Goal: Transaction & Acquisition: Purchase product/service

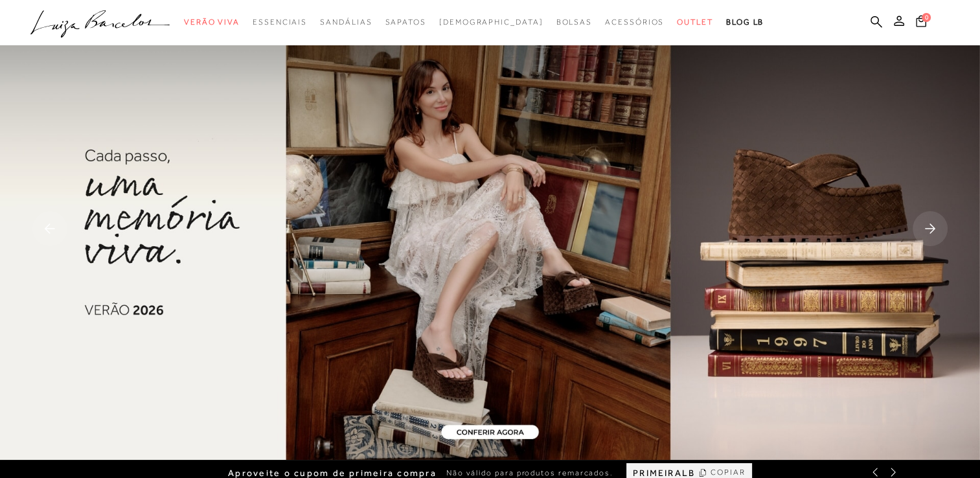
click at [897, 14] on ul ".a{fill-rule:evenodd;} Verão Viva Em alta Favoritos das Influenciadoras Apostas…" at bounding box center [480, 22] width 900 height 24
click at [897, 23] on icon at bounding box center [899, 21] width 10 height 10
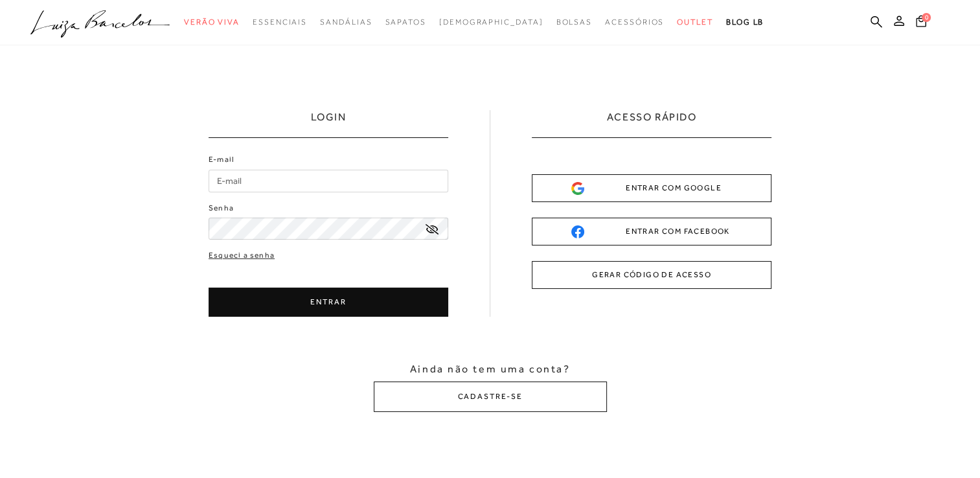
click at [388, 187] on input "E-mail" at bounding box center [329, 181] width 240 height 23
type input "[EMAIL_ADDRESS][DOMAIN_NAME]"
click at [364, 294] on button "ENTRAR" at bounding box center [329, 302] width 240 height 29
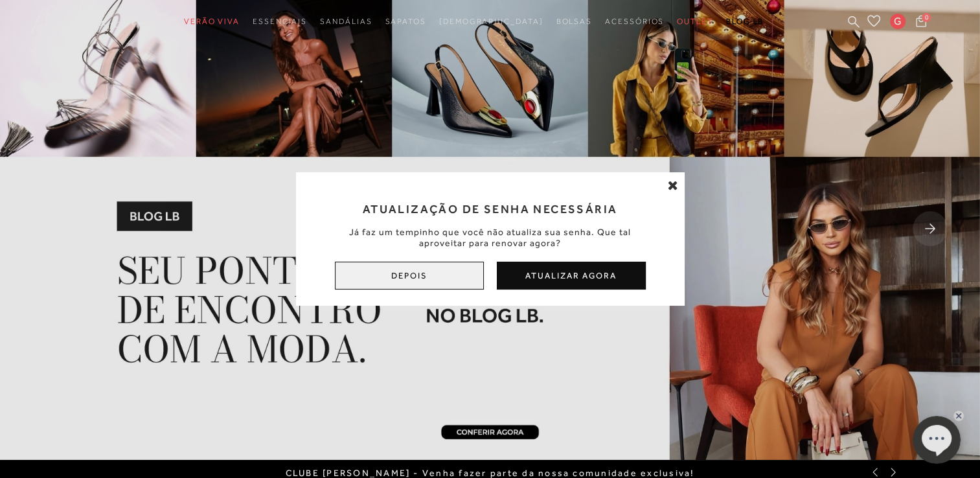
click at [465, 273] on button "Depois" at bounding box center [409, 276] width 149 height 28
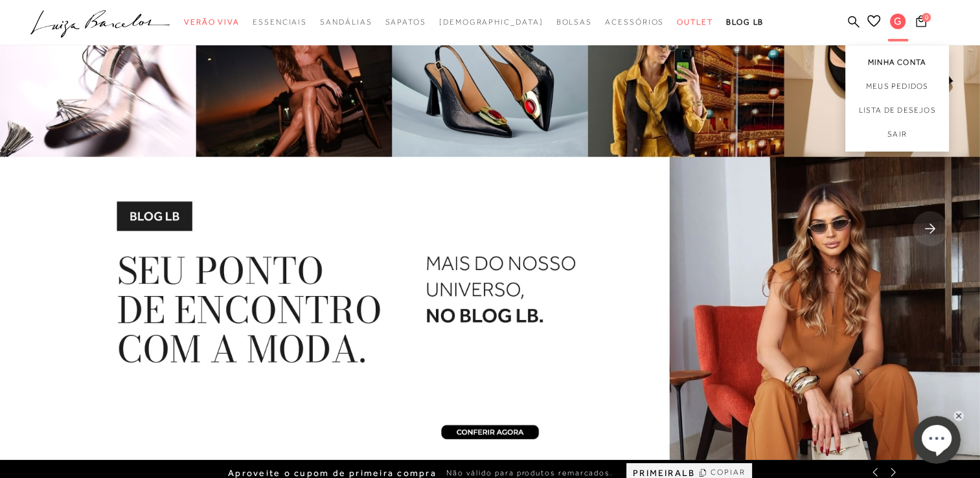
click at [888, 53] on link "Minha Conta" at bounding box center [898, 59] width 104 height 29
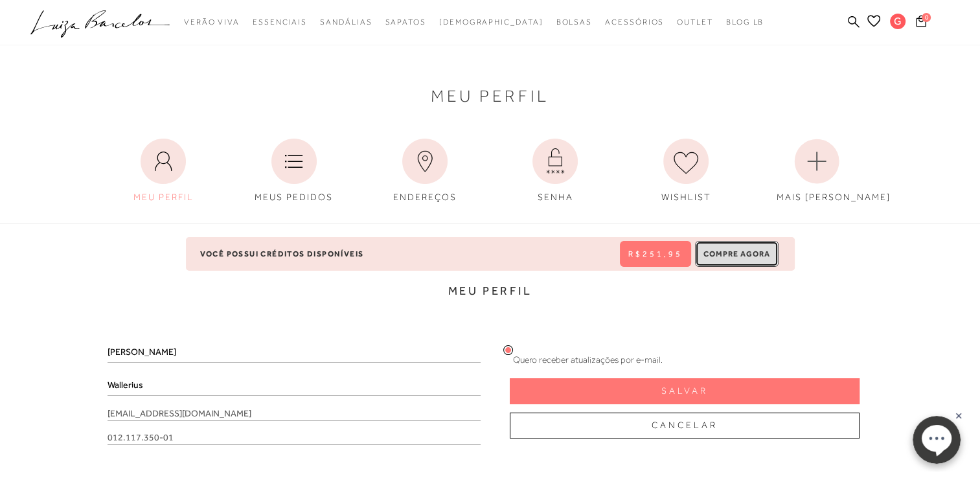
click at [741, 244] on button "Compre Agora" at bounding box center [737, 254] width 84 height 26
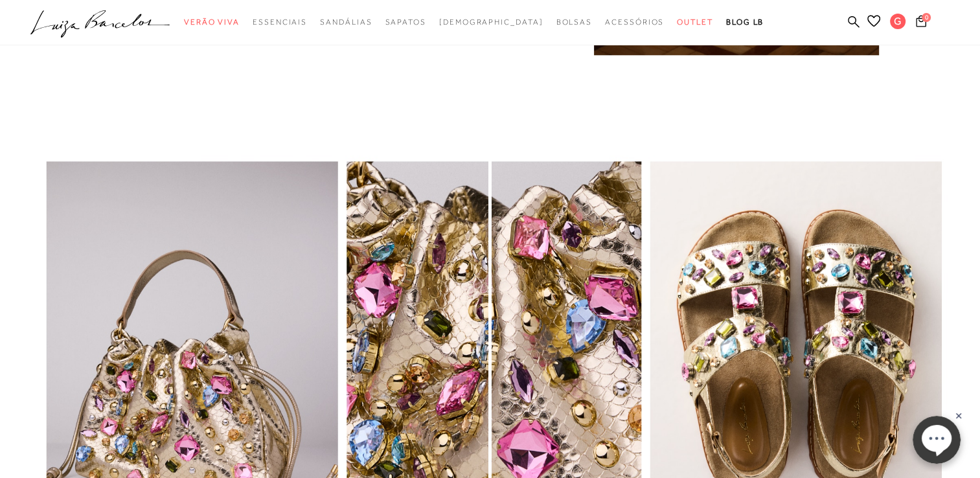
scroll to position [1354, 0]
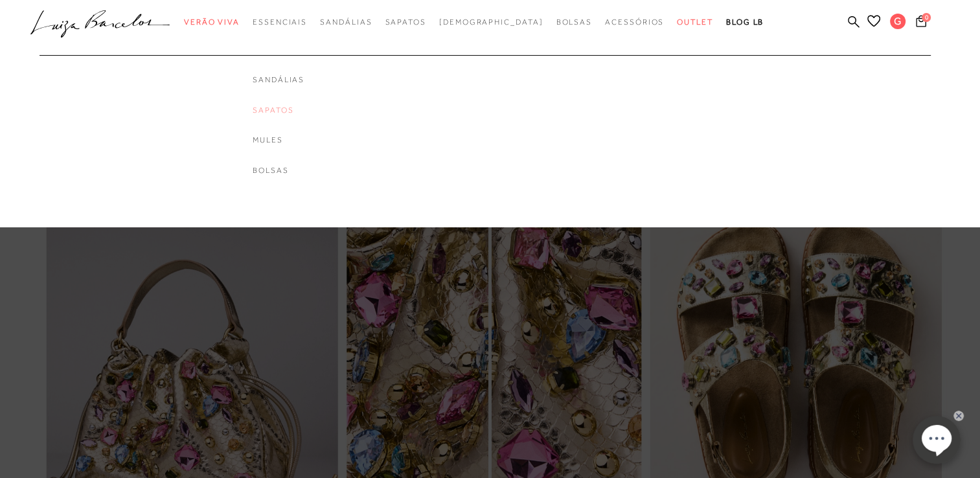
click at [305, 111] on link "Sapatos" at bounding box center [279, 110] width 52 height 11
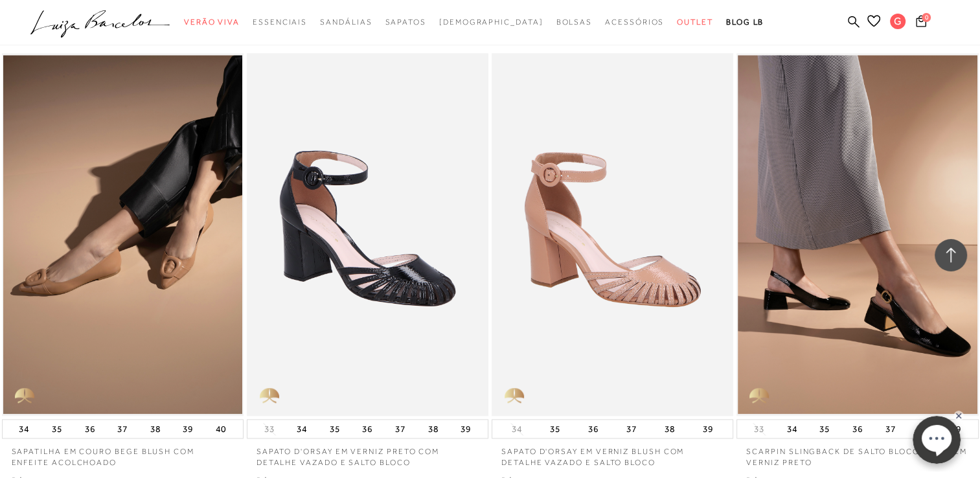
scroll to position [1385, 0]
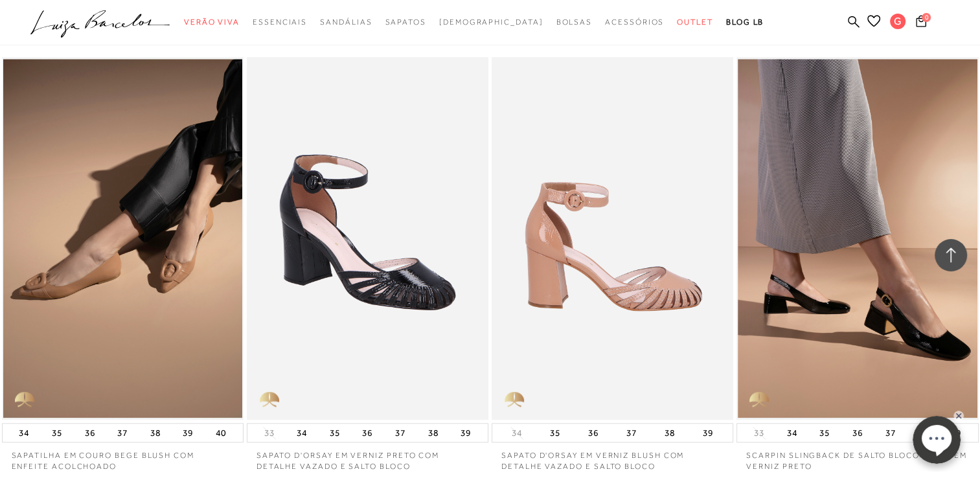
click at [655, 245] on img at bounding box center [613, 238] width 240 height 363
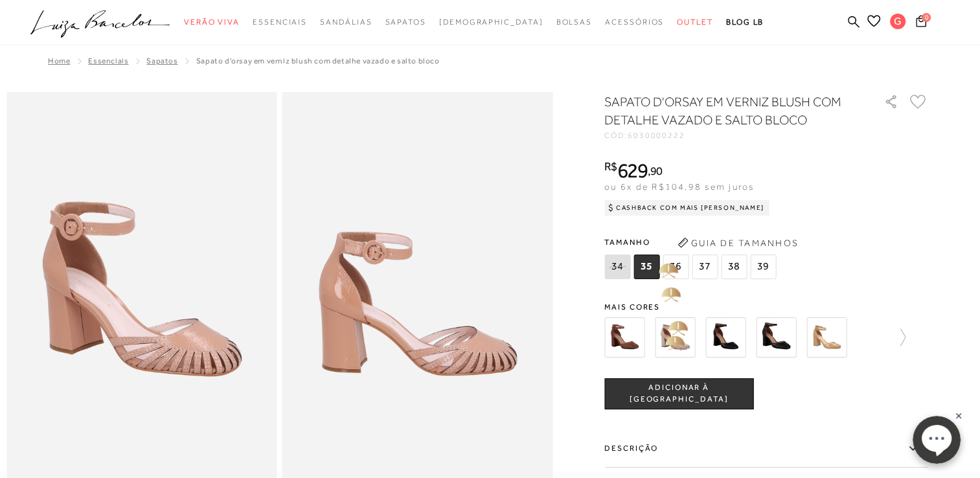
click at [666, 344] on img at bounding box center [675, 338] width 40 height 40
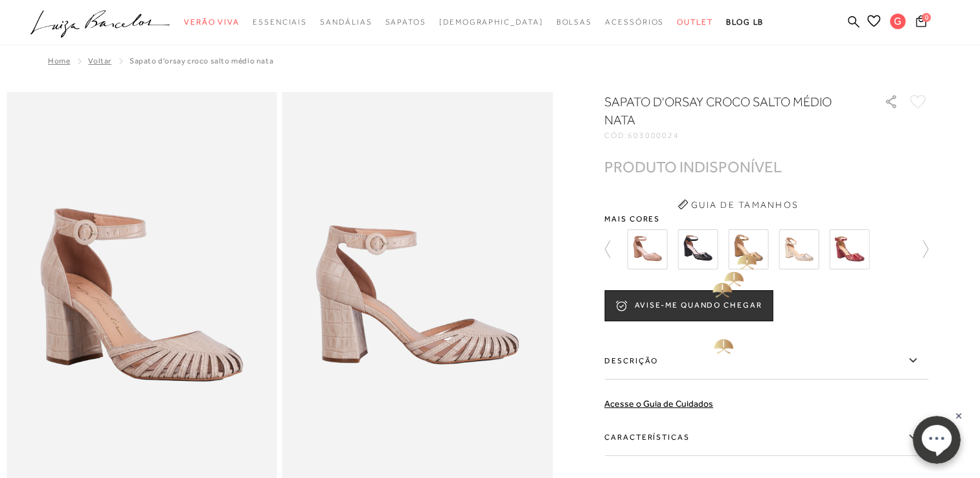
click at [732, 251] on div at bounding box center [762, 249] width 279 height 48
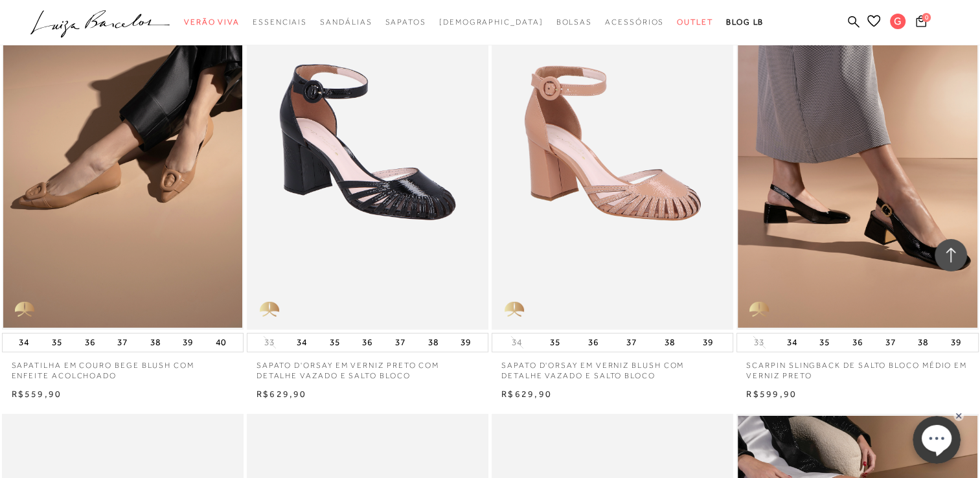
scroll to position [4162, 0]
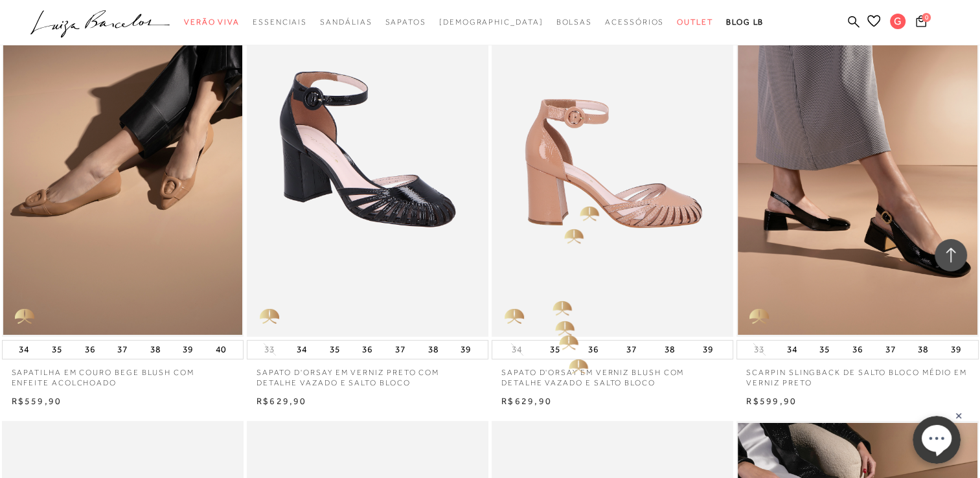
click at [580, 206] on img at bounding box center [613, 155] width 240 height 363
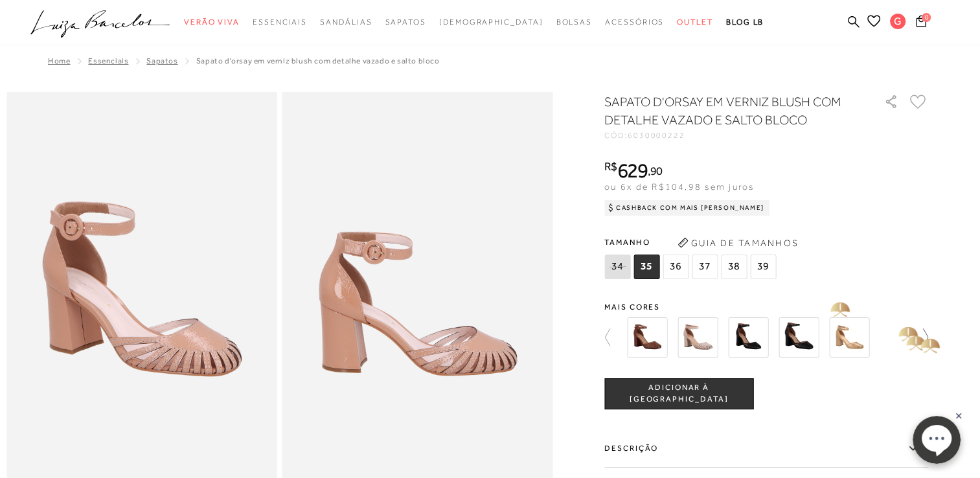
click at [928, 332] on icon at bounding box center [919, 338] width 18 height 18
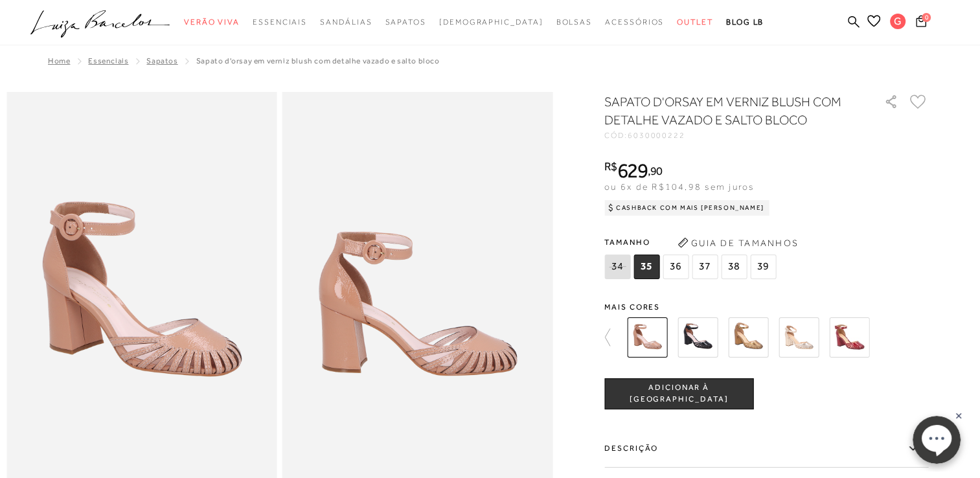
click at [860, 339] on img at bounding box center [849, 338] width 40 height 40
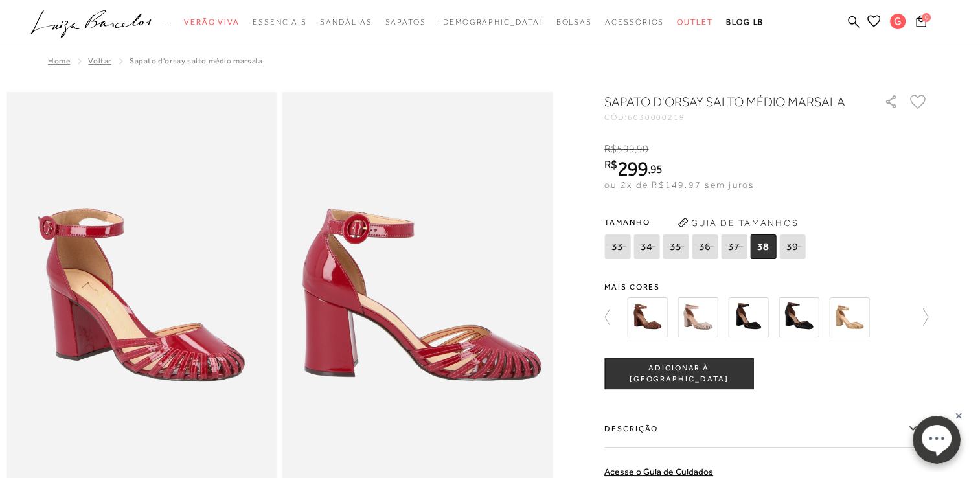
click at [796, 321] on img at bounding box center [799, 317] width 40 height 40
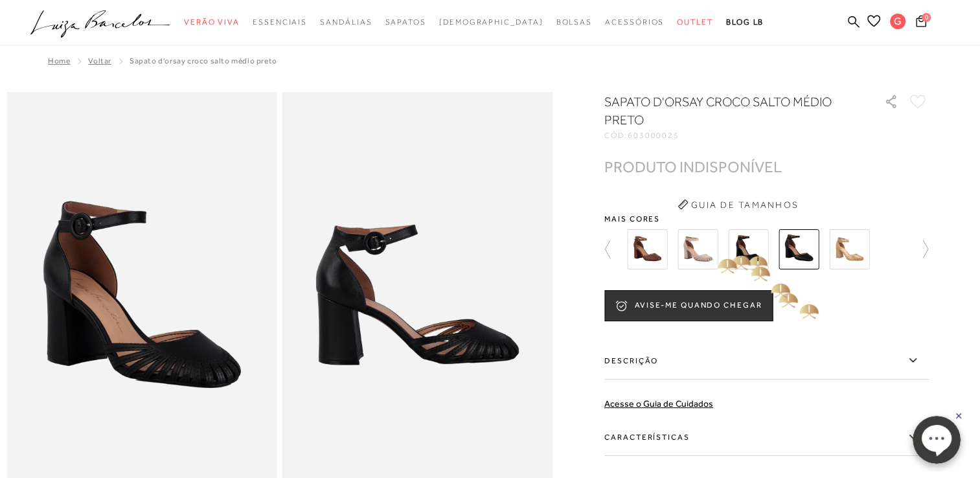
click at [705, 253] on img at bounding box center [698, 249] width 40 height 40
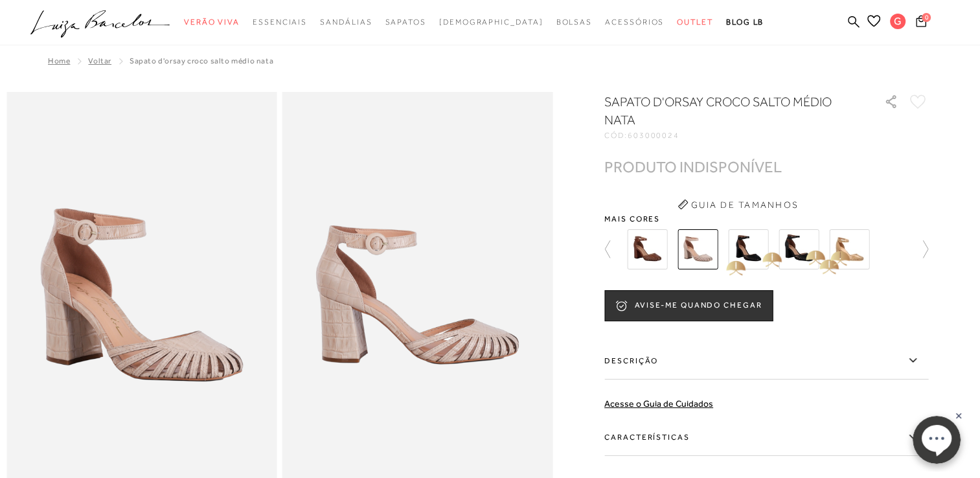
click at [846, 256] on img at bounding box center [849, 249] width 40 height 40
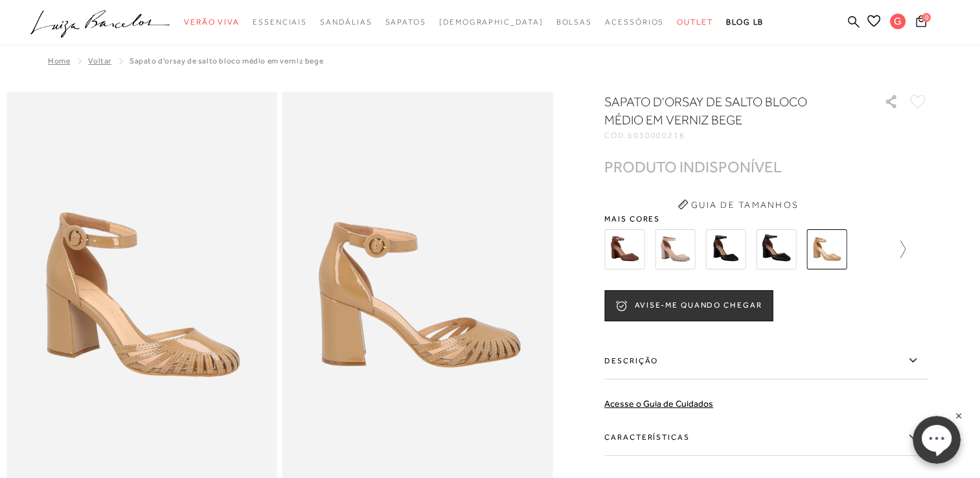
click at [906, 251] on icon at bounding box center [897, 249] width 18 height 18
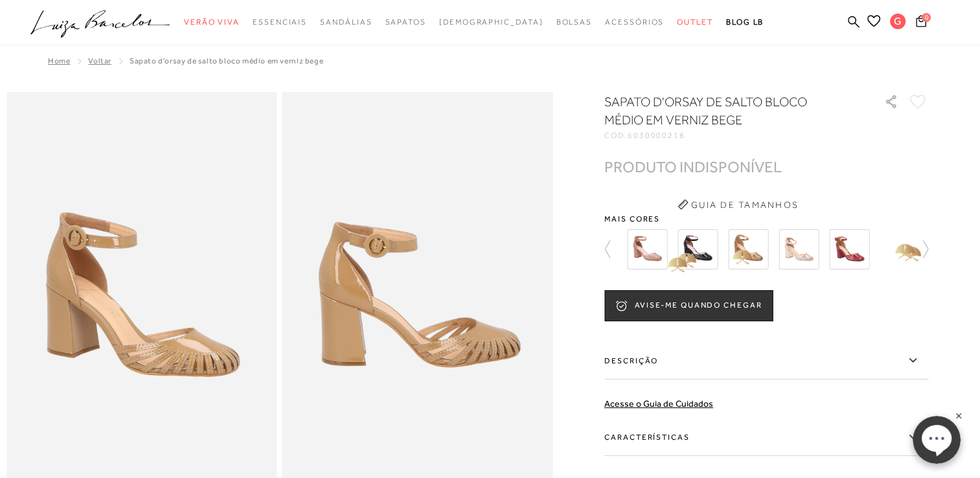
click at [661, 249] on div at bounding box center [762, 249] width 279 height 48
click at [661, 249] on img at bounding box center [647, 249] width 40 height 40
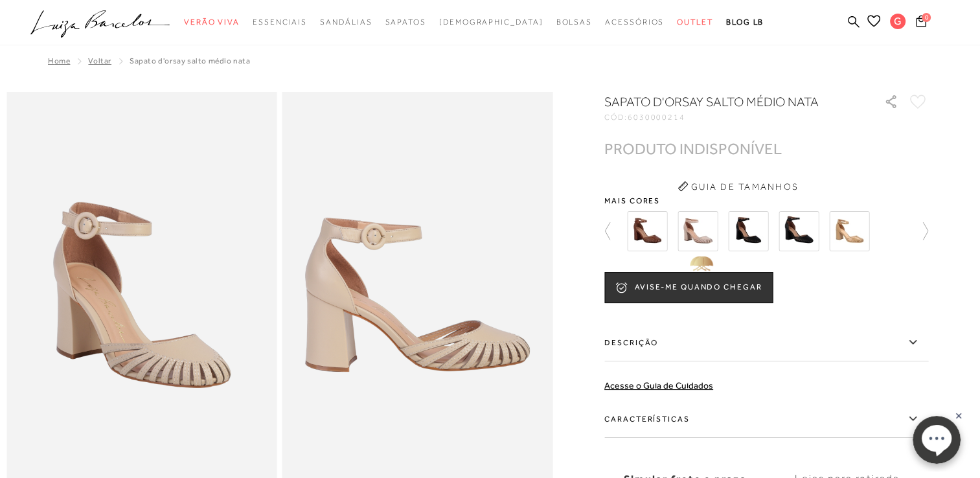
click at [702, 242] on img at bounding box center [698, 231] width 40 height 40
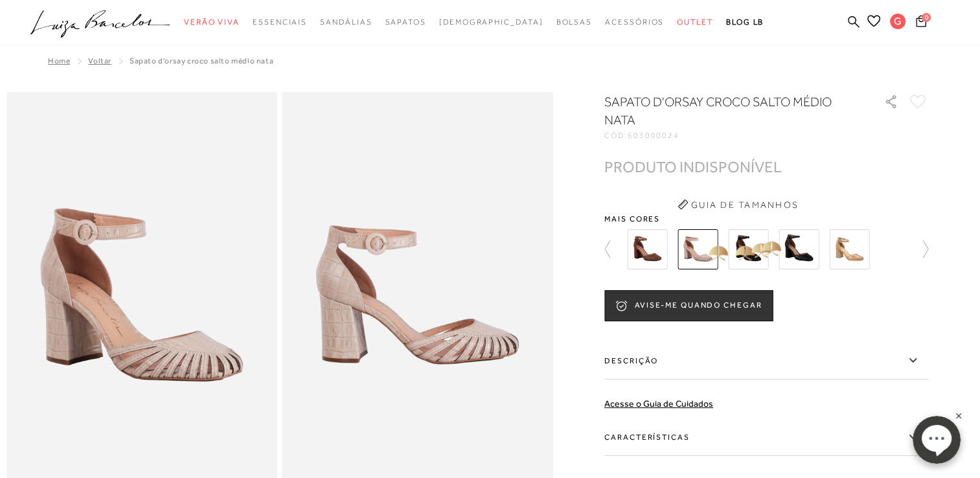
click at [760, 246] on img at bounding box center [748, 249] width 40 height 40
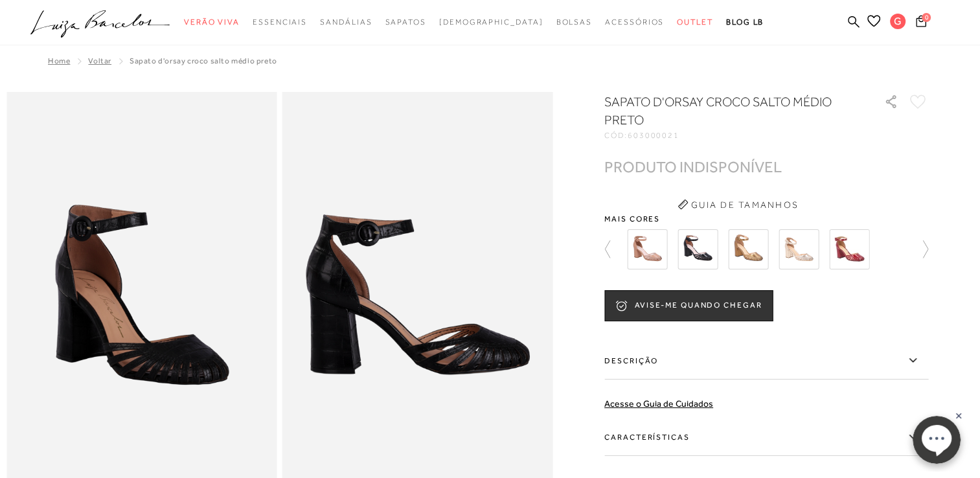
click at [908, 251] on div at bounding box center [767, 249] width 324 height 48
click at [798, 249] on img at bounding box center [799, 249] width 40 height 40
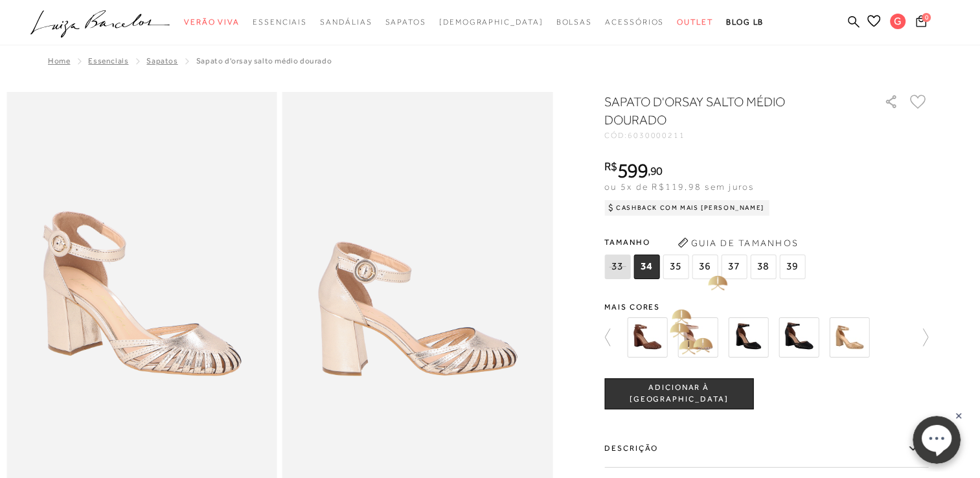
click at [696, 343] on img at bounding box center [698, 338] width 40 height 40
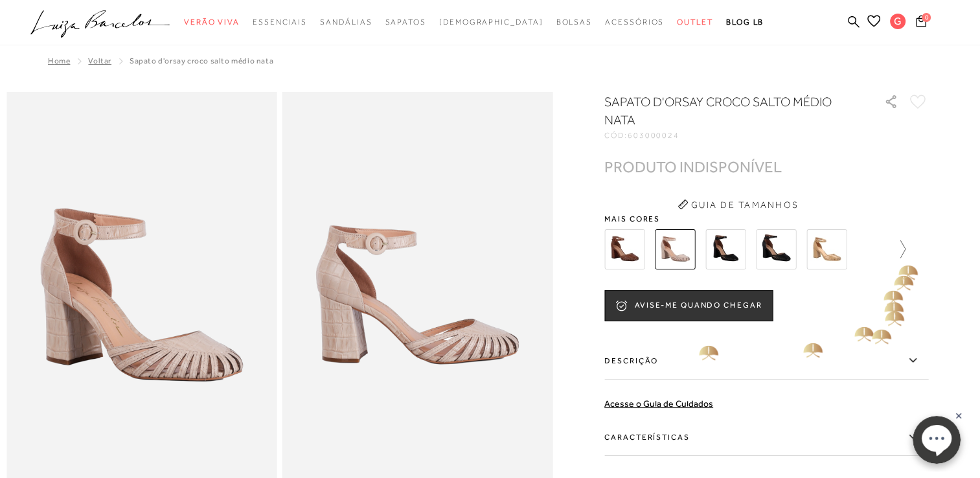
click at [902, 262] on link at bounding box center [897, 249] width 18 height 48
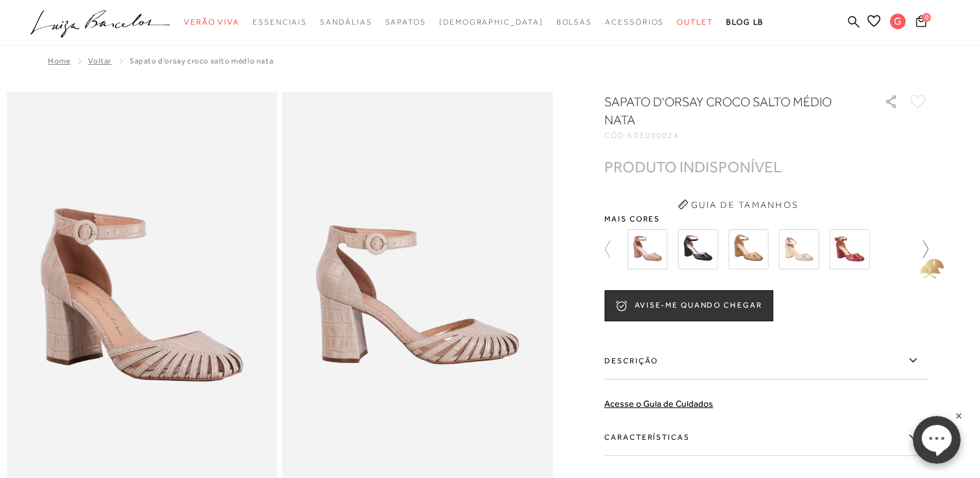
click at [927, 253] on icon at bounding box center [919, 249] width 18 height 18
click at [613, 250] on icon at bounding box center [614, 249] width 18 height 18
click at [754, 240] on img at bounding box center [748, 249] width 40 height 40
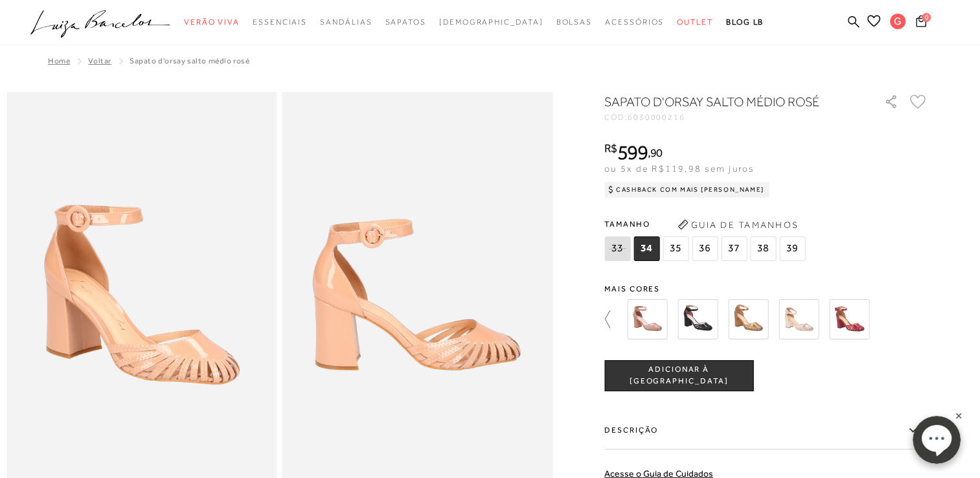
click at [617, 314] on icon at bounding box center [614, 319] width 18 height 18
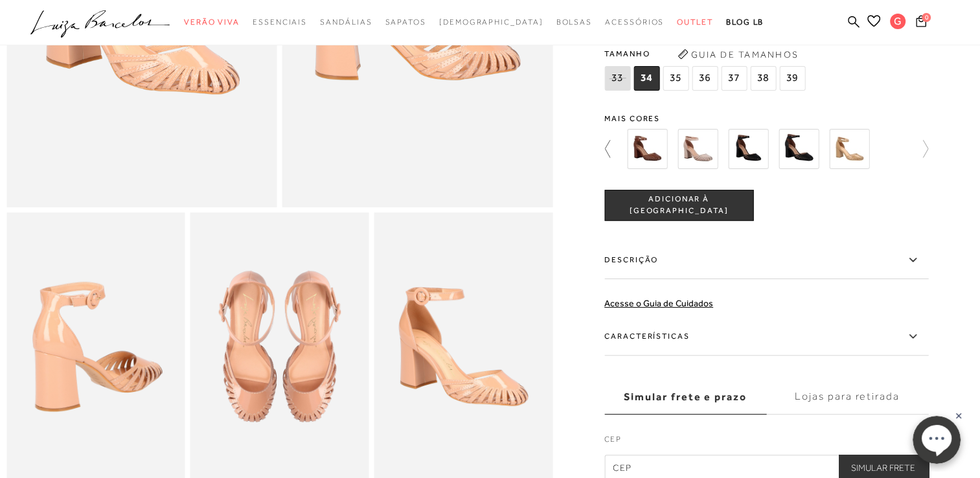
scroll to position [268, 0]
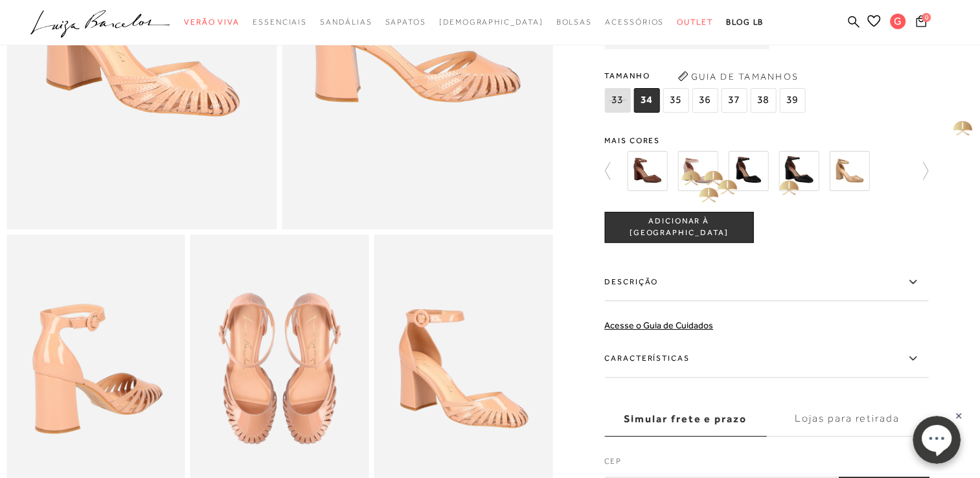
click at [701, 184] on img at bounding box center [698, 171] width 40 height 40
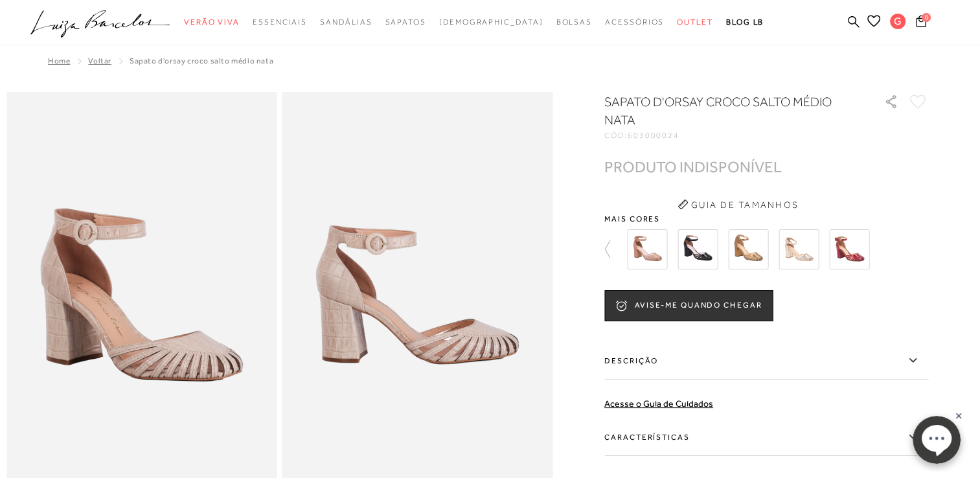
click at [664, 257] on img at bounding box center [647, 249] width 40 height 40
click at [662, 223] on span "Mais cores" at bounding box center [767, 219] width 324 height 8
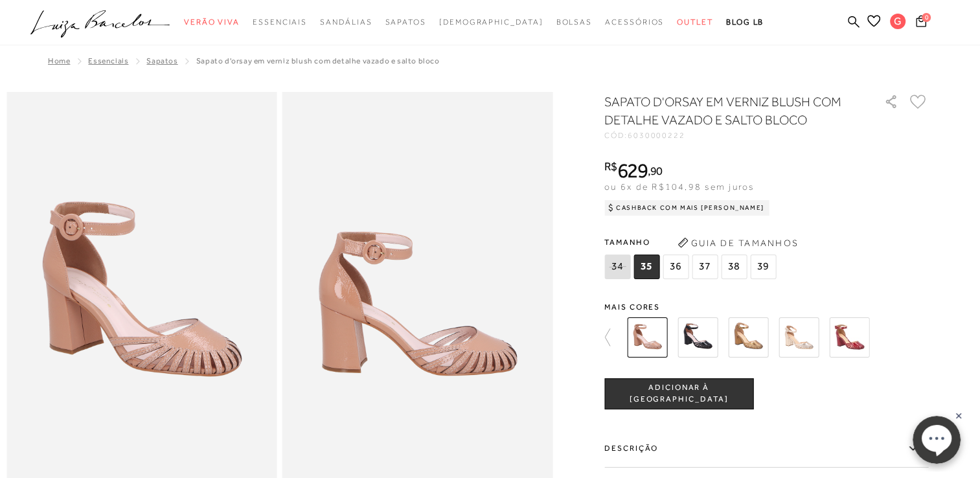
click at [713, 269] on span "37" at bounding box center [705, 267] width 26 height 25
click at [710, 388] on span "ADICIONAR À [GEOGRAPHIC_DATA]" at bounding box center [679, 393] width 148 height 23
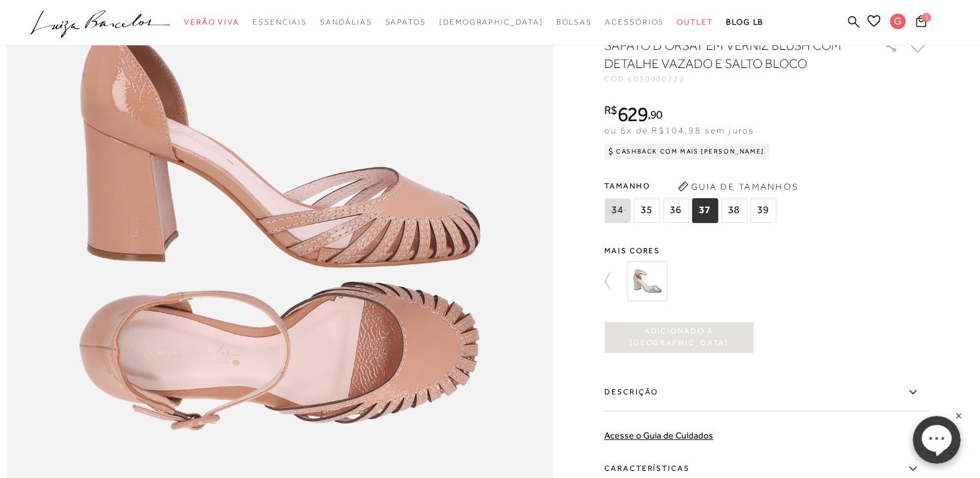
scroll to position [925, 0]
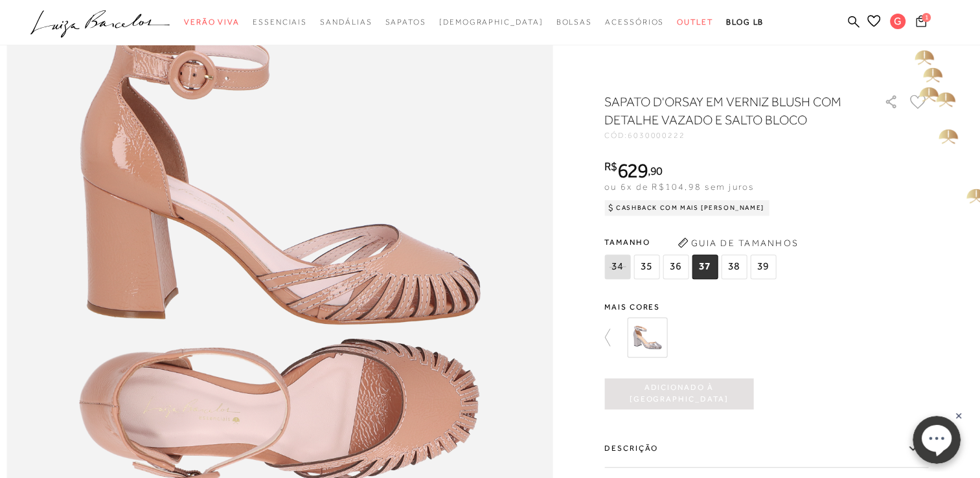
click at [922, 18] on span "1" at bounding box center [926, 17] width 9 height 9
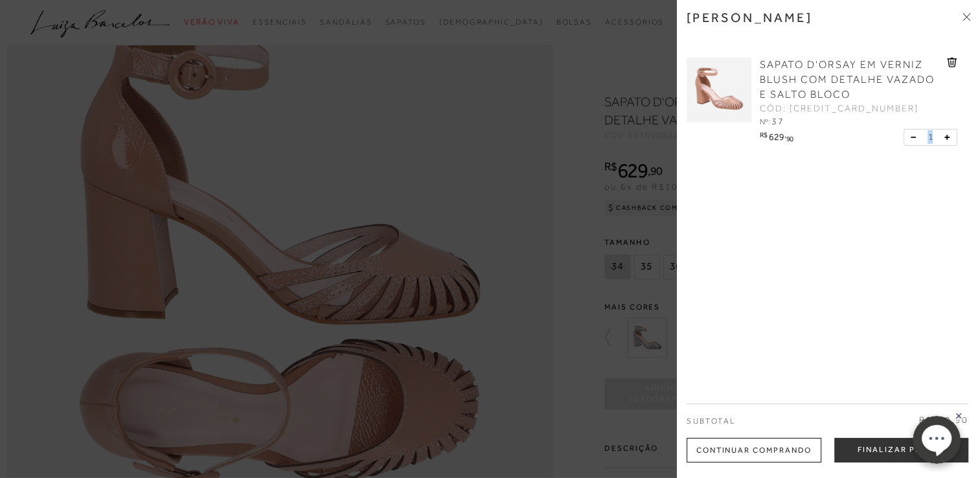
drag, startPoint x: 888, startPoint y: 454, endPoint x: 867, endPoint y: 146, distance: 308.5
click at [867, 146] on div "SAPATO D'ORSAY EM VERNIZ BLUSH COM DETALHE VAZADO E SALTO BLOCO CÓD: [CREDIT_CA…" at bounding box center [857, 105] width 201 height 95
click at [864, 449] on button "Finalizar Pedido" at bounding box center [902, 450] width 134 height 25
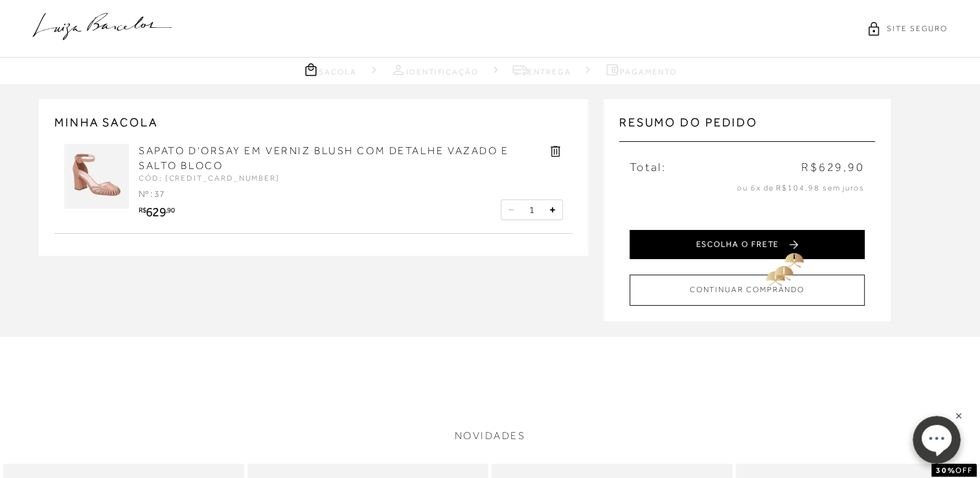
click at [783, 238] on button "ESCOLHA O FRETE" at bounding box center [747, 244] width 235 height 29
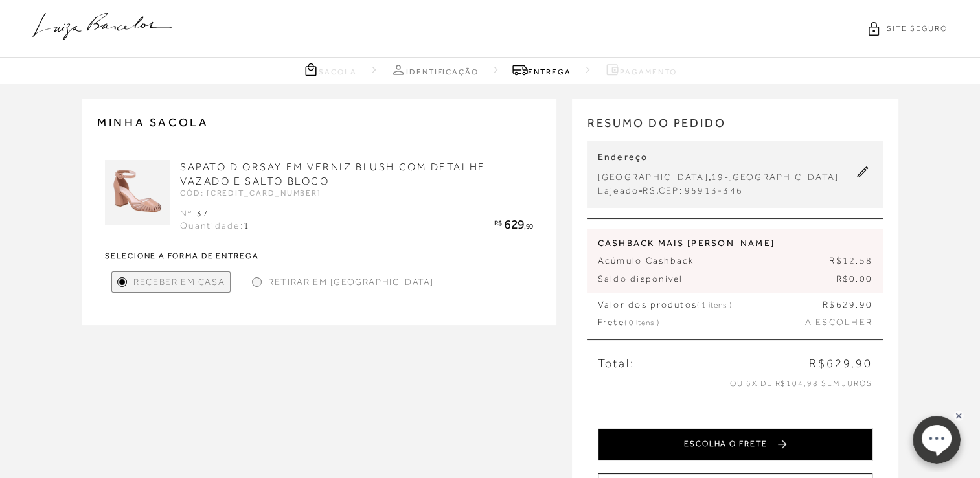
click at [728, 452] on button "ESCOLHA O FRETE" at bounding box center [735, 444] width 275 height 32
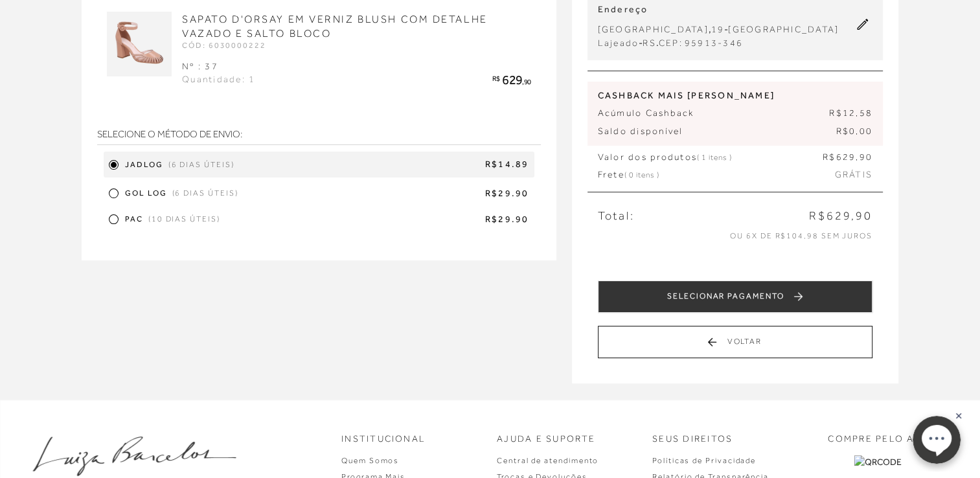
scroll to position [153, 0]
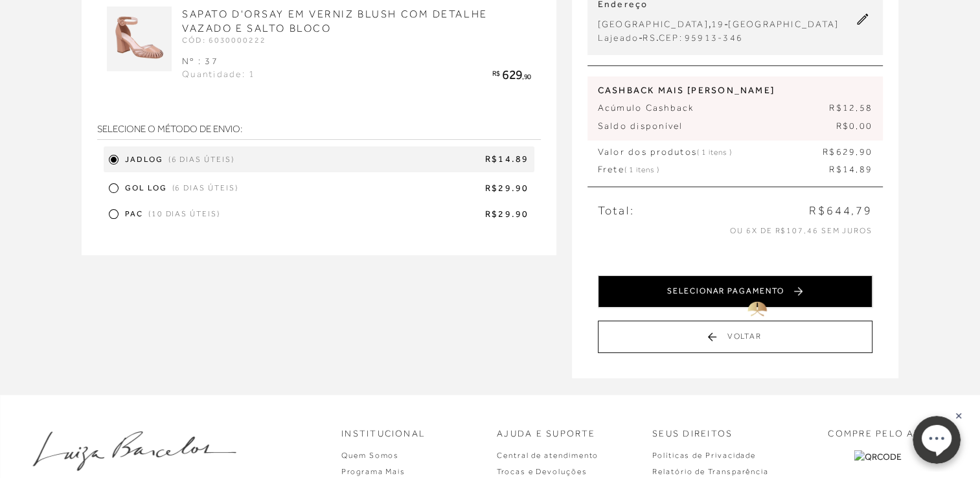
click at [752, 297] on button "SELECIONAR PAGAMENTO" at bounding box center [735, 291] width 275 height 32
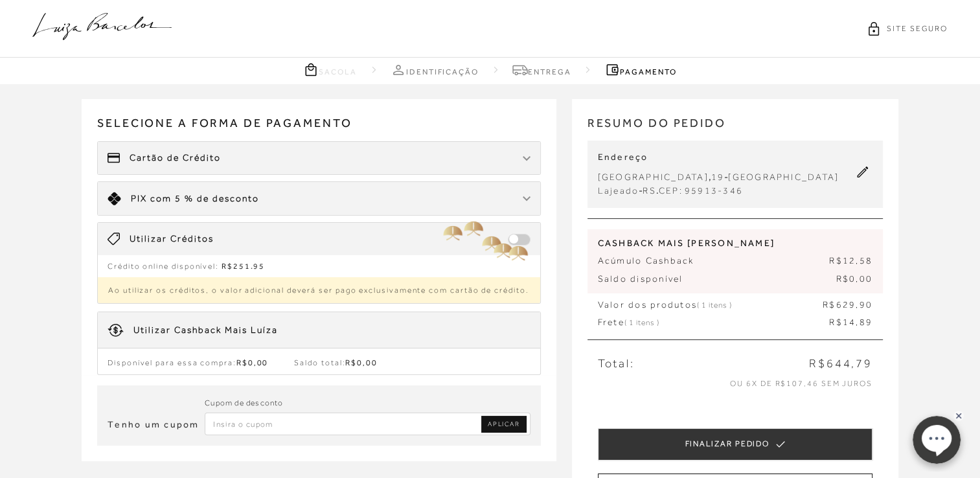
click at [520, 244] on span at bounding box center [519, 240] width 23 height 12
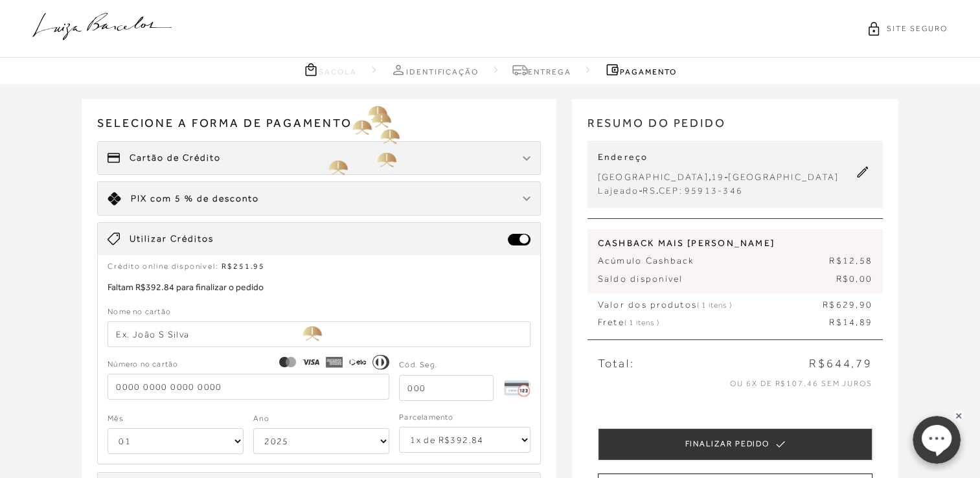
click at [386, 155] on div "Cartão de Crédito" at bounding box center [319, 158] width 443 height 32
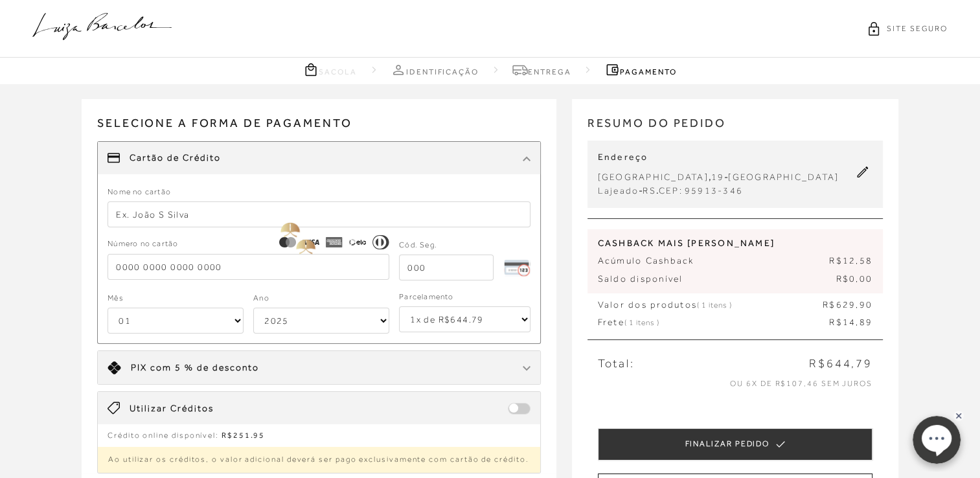
click at [283, 221] on input "text" at bounding box center [319, 215] width 423 height 26
type input "[PERSON_NAME]"
click at [237, 272] on input "tel" at bounding box center [249, 267] width 282 height 26
type input "[CREDIT_CARD_NUMBER]"
click at [434, 271] on input "tel" at bounding box center [446, 268] width 95 height 26
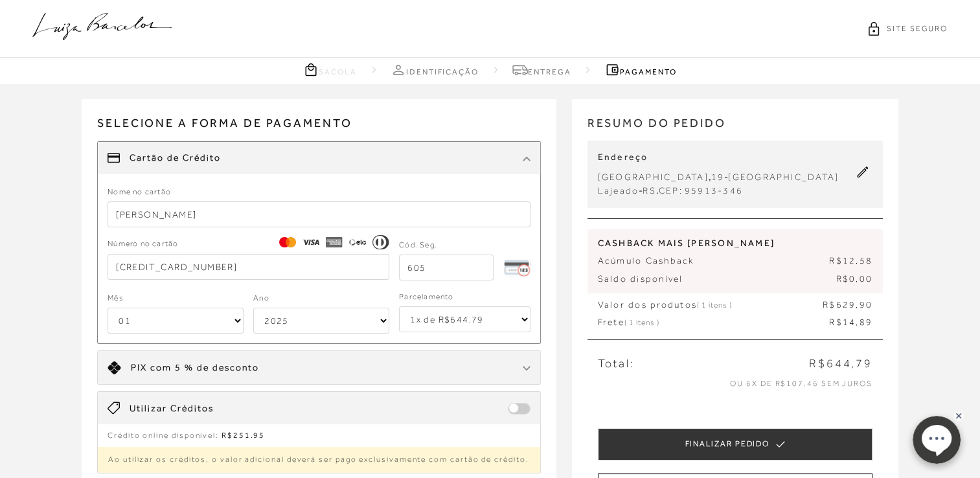
type input "605"
click at [178, 327] on select "01 02 03 04 05 06 07 08 09 10 11 12" at bounding box center [176, 321] width 136 height 26
select select "10"
click at [108, 308] on select "01 02 03 04 05 06 07 08 09 10 11 12" at bounding box center [176, 321] width 136 height 26
click at [298, 323] on select "2025 2026 2027 2028 2029 2030 2031 2032 2033 2034 2035 2036 2037 2038 2039 2040…" at bounding box center [321, 321] width 136 height 26
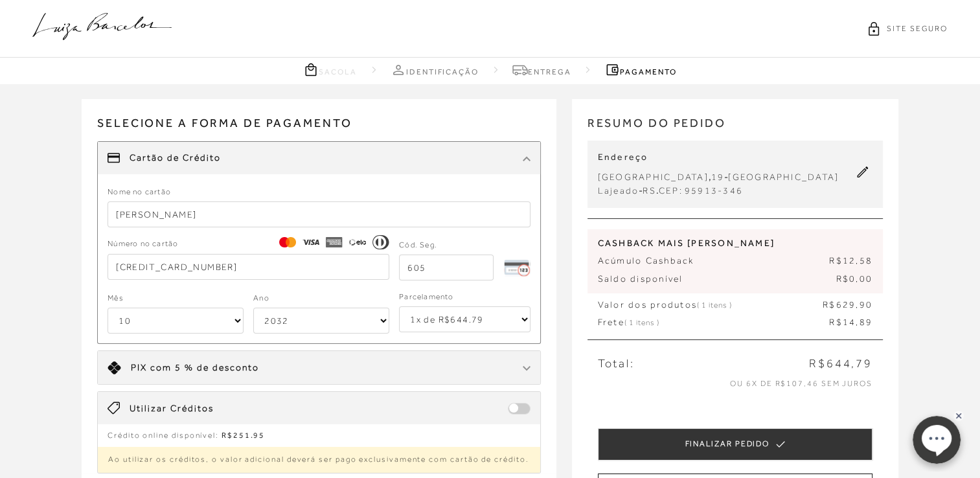
click at [253, 308] on select "2025 2026 2027 2028 2029 2030 2031 2032 2033 2034 2035 2036 2037 2038 2039 2040…" at bounding box center [321, 321] width 136 height 26
click at [344, 320] on select "2025 2026 2027 2028 2029 2030 2031 2032 2033 2034 2035 2036 2037 2038 2039 2040…" at bounding box center [321, 321] width 136 height 26
select select "2031"
click at [253, 308] on select "2025 2026 2027 2028 2029 2030 2031 2032 2033 2034 2035 2036 2037 2038 2039 2040…" at bounding box center [321, 321] width 136 height 26
click at [529, 403] on span at bounding box center [519, 409] width 23 height 12
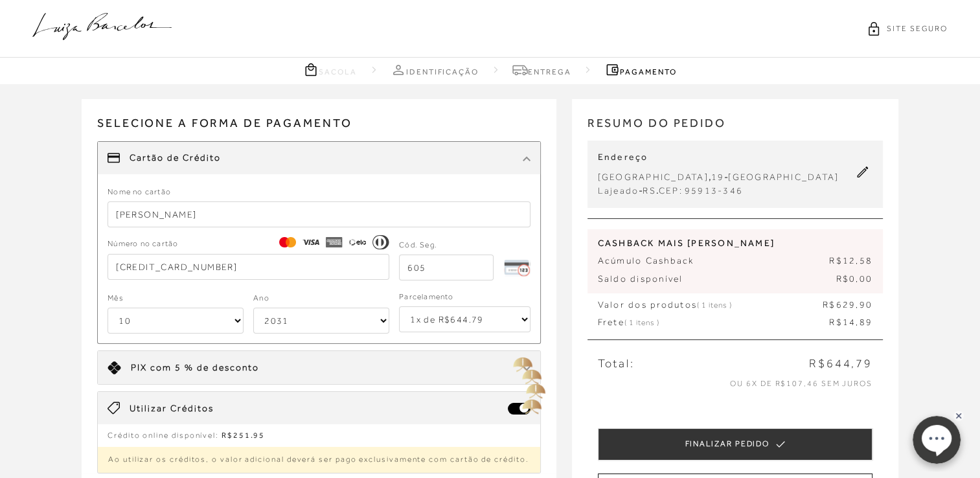
select select "10"
select select "2031"
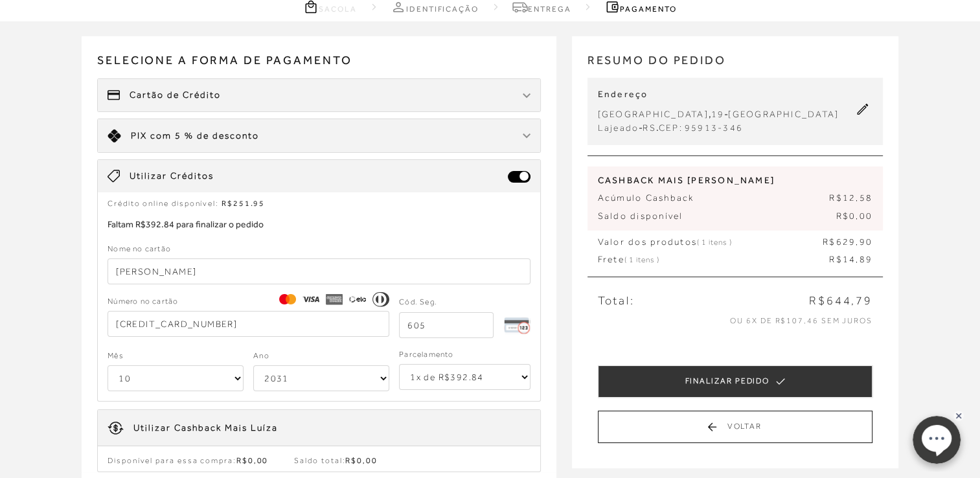
scroll to position [54, 0]
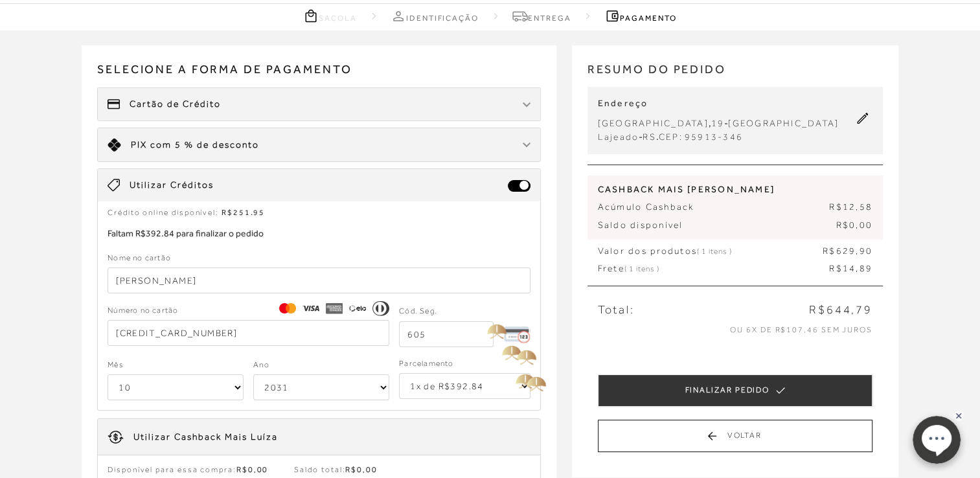
click at [525, 381] on select "1x de R$392.84 2x de R$196.42 sem juros 3x de R$130.95 sem juros 4x de R$98.21 …" at bounding box center [465, 386] width 132 height 26
click at [399, 373] on select "1x de R$392.84 2x de R$196.42 sem juros 3x de R$130.95 sem juros 4x de R$98.21 …" at bounding box center [465, 386] width 132 height 26
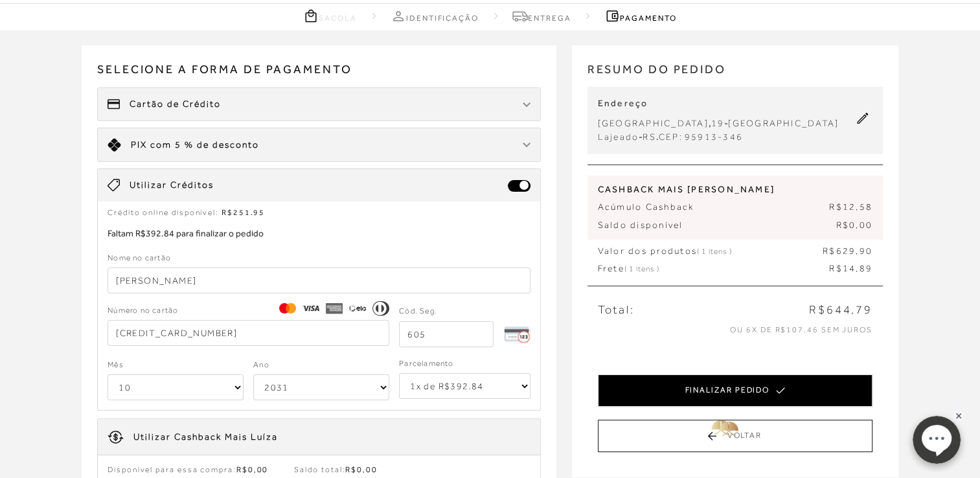
click at [733, 407] on button "FINALIZAR PEDIDO" at bounding box center [735, 391] width 275 height 32
select select "10"
select select "2031"
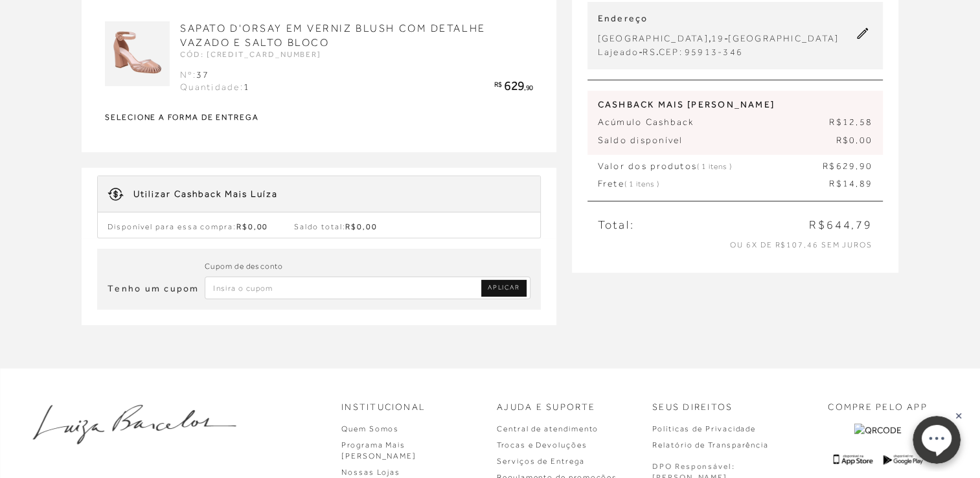
scroll to position [148, 0]
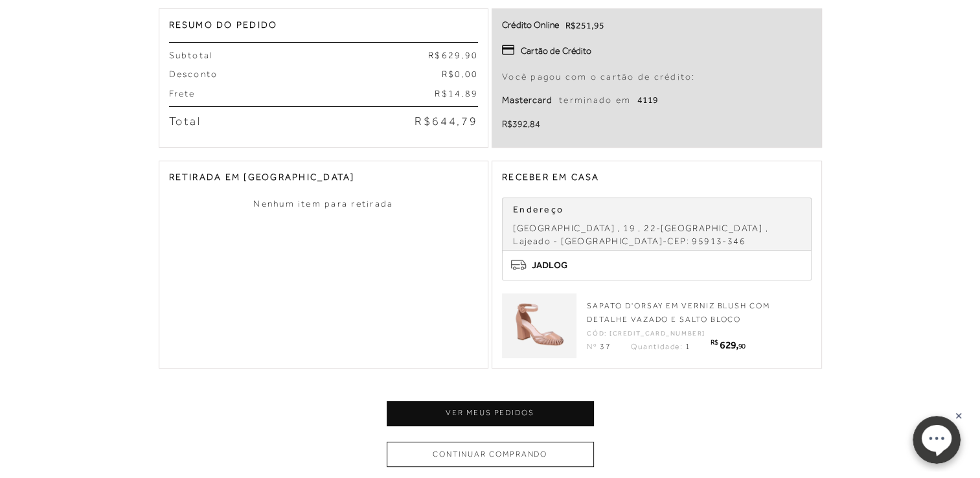
scroll to position [337, 0]
